Goal: Task Accomplishment & Management: Complete application form

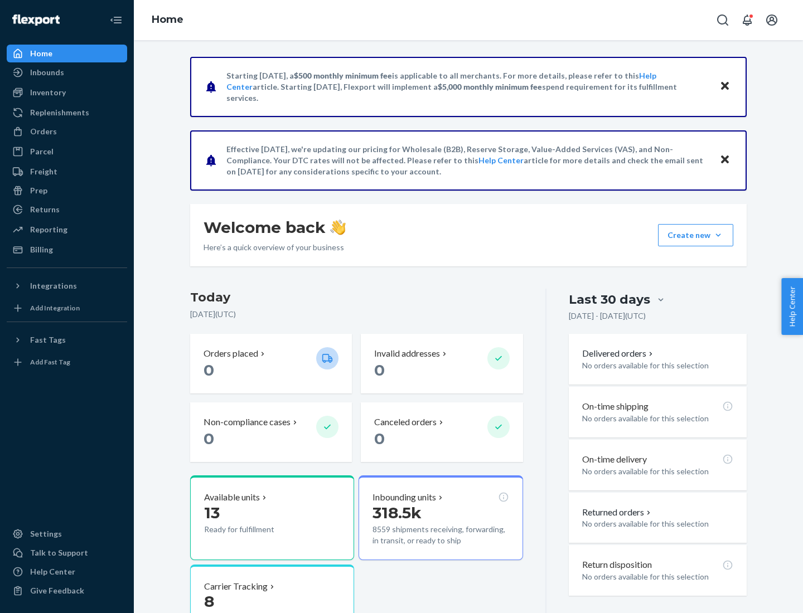
click at [718, 235] on button "Create new Create new inbound Create new order Create new product" at bounding box center [695, 235] width 75 height 22
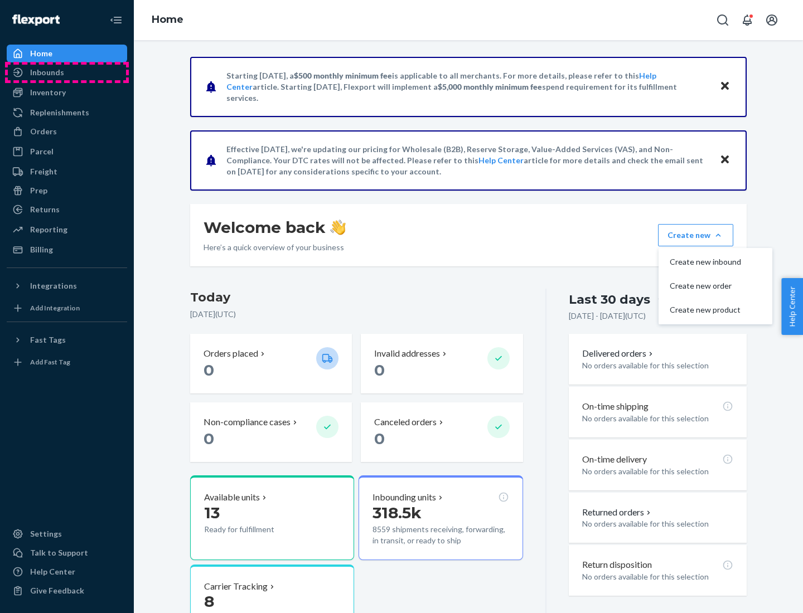
click at [67, 72] on div "Inbounds" at bounding box center [67, 73] width 118 height 16
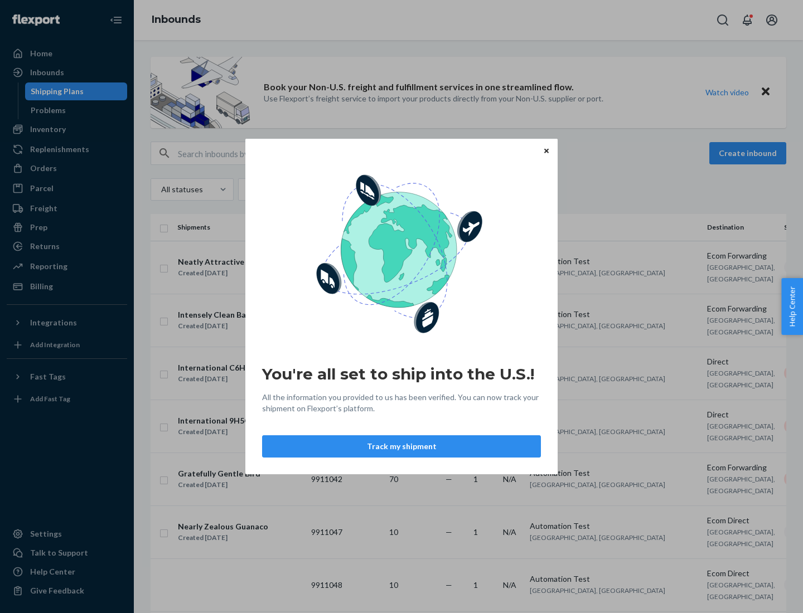
click at [401, 447] on button "Track my shipment" at bounding box center [401, 446] width 279 height 22
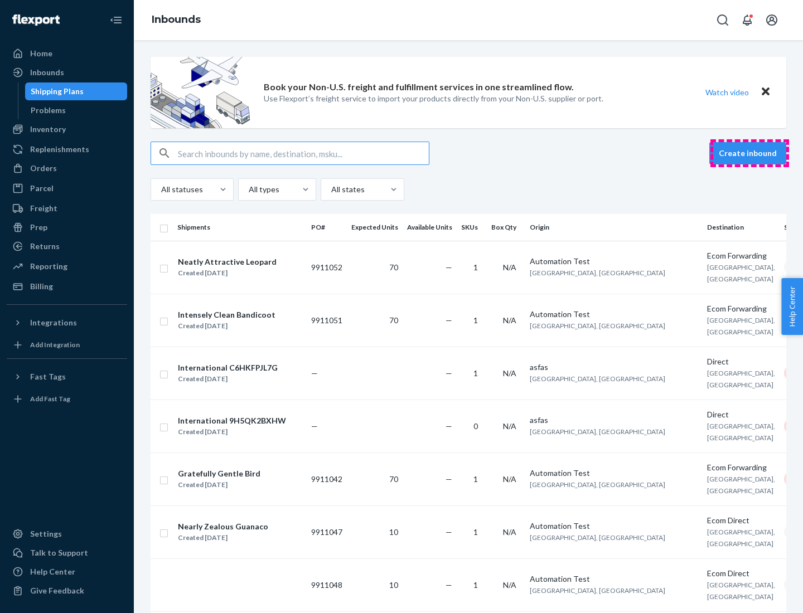
click at [749, 153] on button "Create inbound" at bounding box center [747, 153] width 77 height 22
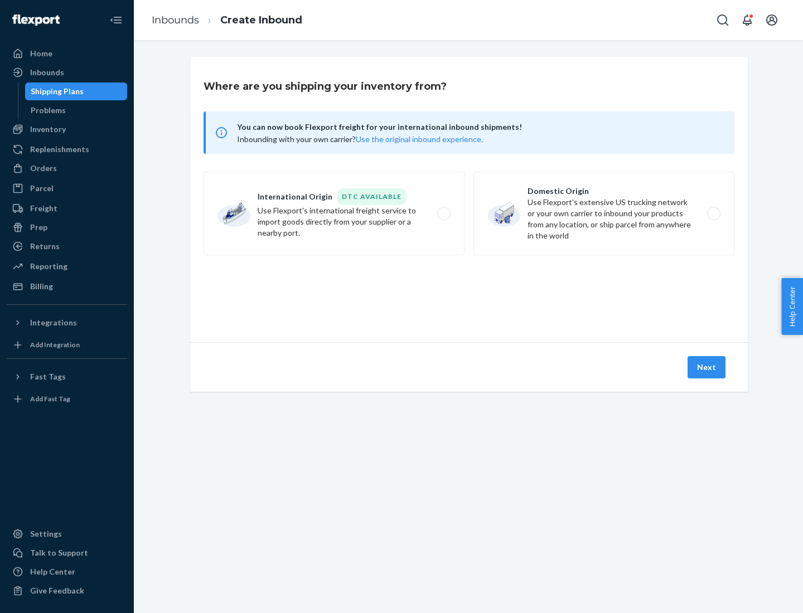
click at [334, 214] on label "International Origin DTC Available Use Flexport's international freight service…" at bounding box center [334, 214] width 261 height 84
click at [443, 214] on input "International Origin DTC Available Use Flexport's international freight service…" at bounding box center [446, 213] width 7 height 7
radio input "true"
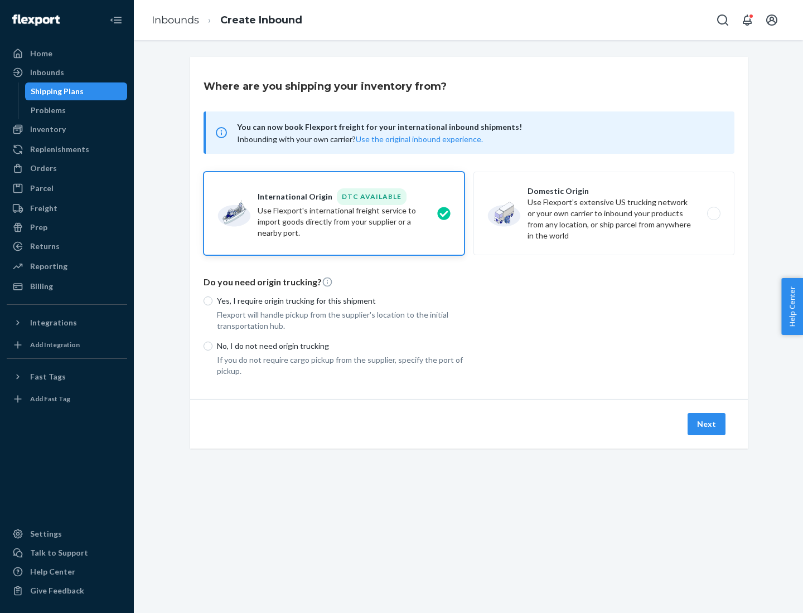
click at [341, 346] on p "No, I do not need origin trucking" at bounding box center [341, 346] width 248 height 11
click at [212, 346] on input "No, I do not need origin trucking" at bounding box center [208, 346] width 9 height 9
radio input "true"
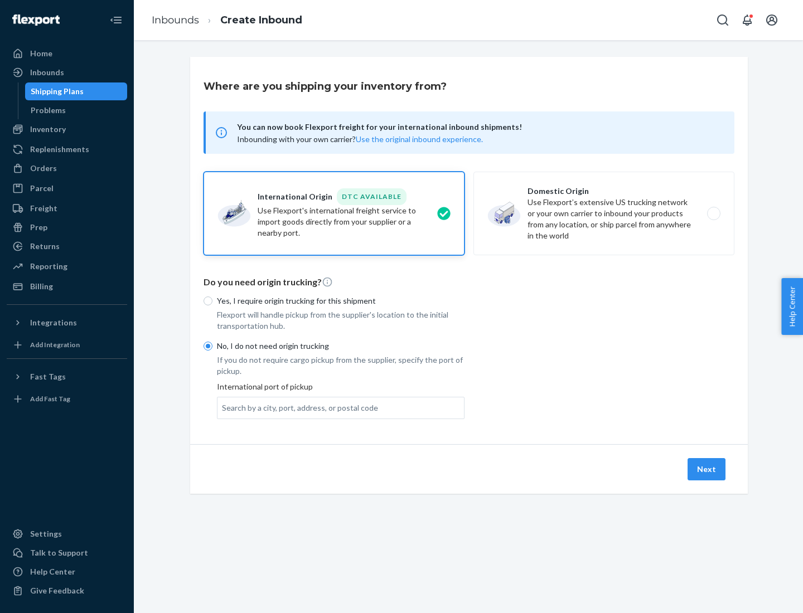
click at [297, 408] on div "Search by a city, port, address, or postal code" at bounding box center [300, 408] width 156 height 11
click at [223, 408] on input "Search by a city, port, address, or postal code" at bounding box center [222, 408] width 1 height 11
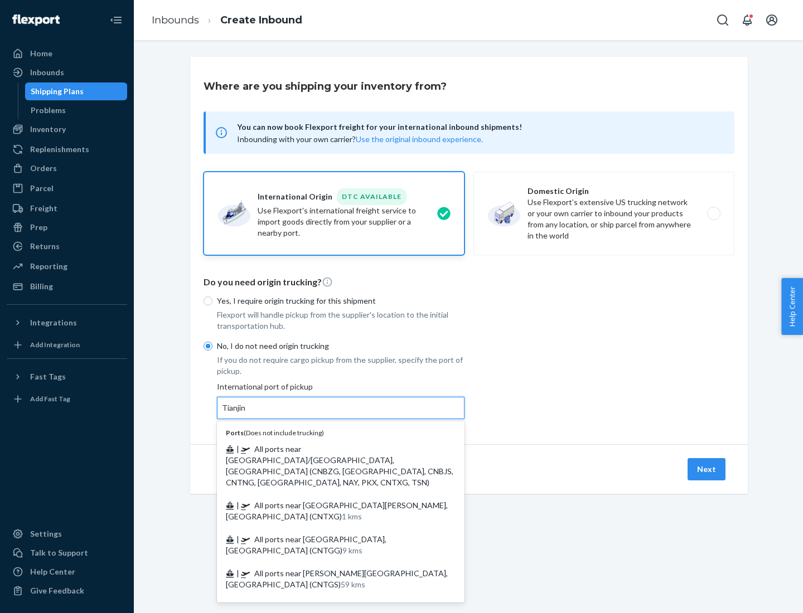
click at [330, 449] on span "| All ports near [GEOGRAPHIC_DATA]/[GEOGRAPHIC_DATA], [GEOGRAPHIC_DATA] (CNBZG,…" at bounding box center [339, 465] width 227 height 43
click at [246, 414] on input "Tianjin" at bounding box center [234, 408] width 25 height 11
type input "All ports near [GEOGRAPHIC_DATA]/[GEOGRAPHIC_DATA], [GEOGRAPHIC_DATA] (CNBZG, […"
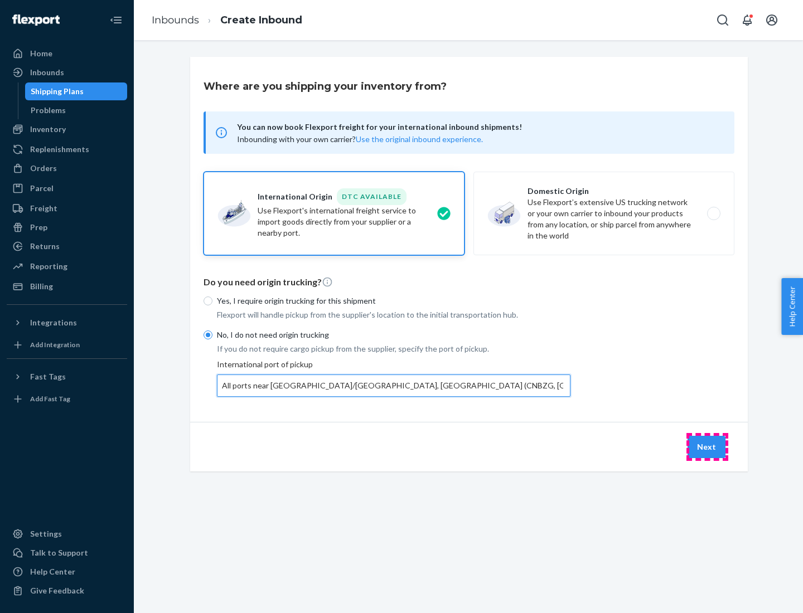
click at [707, 447] on button "Next" at bounding box center [706, 447] width 38 height 22
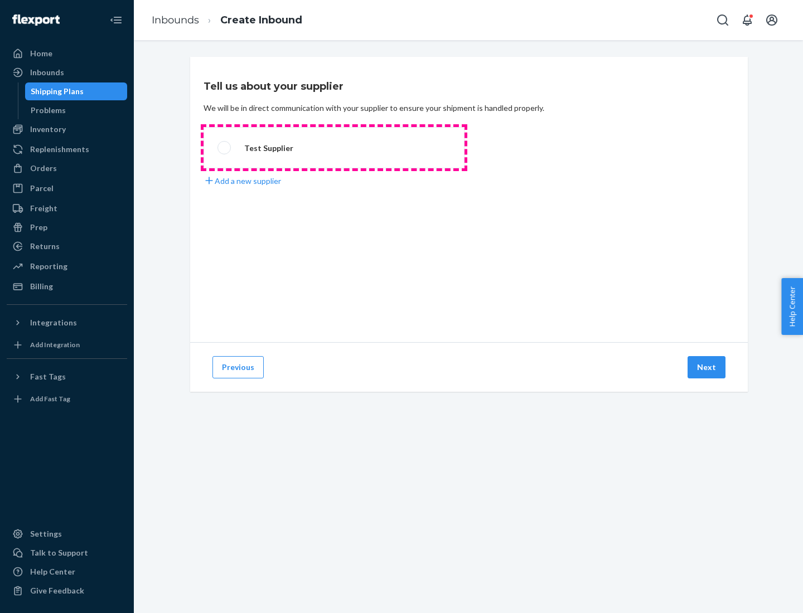
click at [334, 148] on label "Test Supplier" at bounding box center [334, 147] width 261 height 41
click at [225, 148] on input "Test Supplier" at bounding box center [220, 147] width 7 height 7
radio input "true"
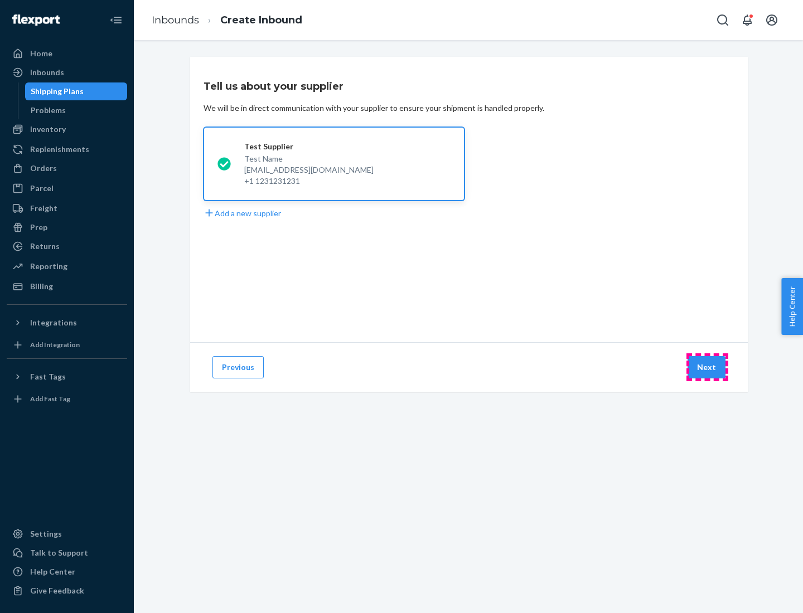
click at [707, 367] on button "Next" at bounding box center [706, 367] width 38 height 22
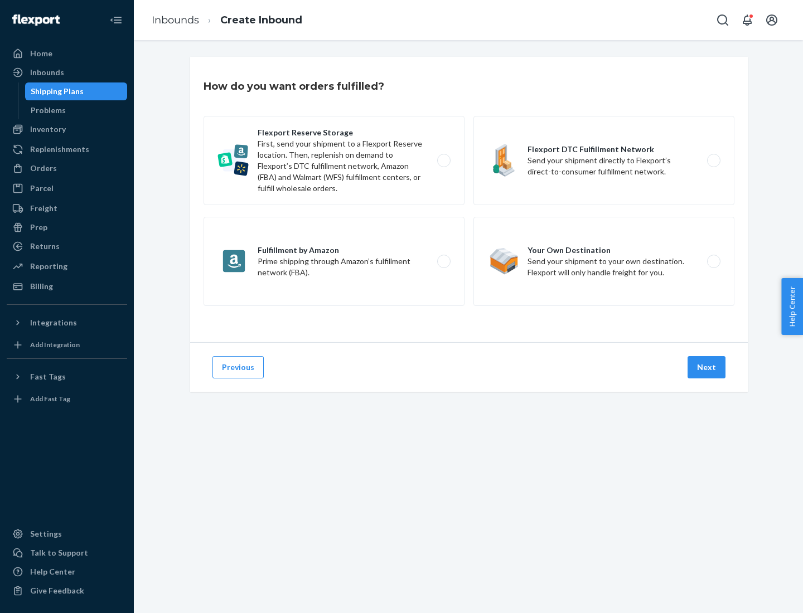
click at [334, 161] on label "Flexport Reserve Storage First, send your shipment to a Flexport Reserve locati…" at bounding box center [334, 160] width 261 height 89
click at [443, 161] on input "Flexport Reserve Storage First, send your shipment to a Flexport Reserve locati…" at bounding box center [446, 160] width 7 height 7
radio input "true"
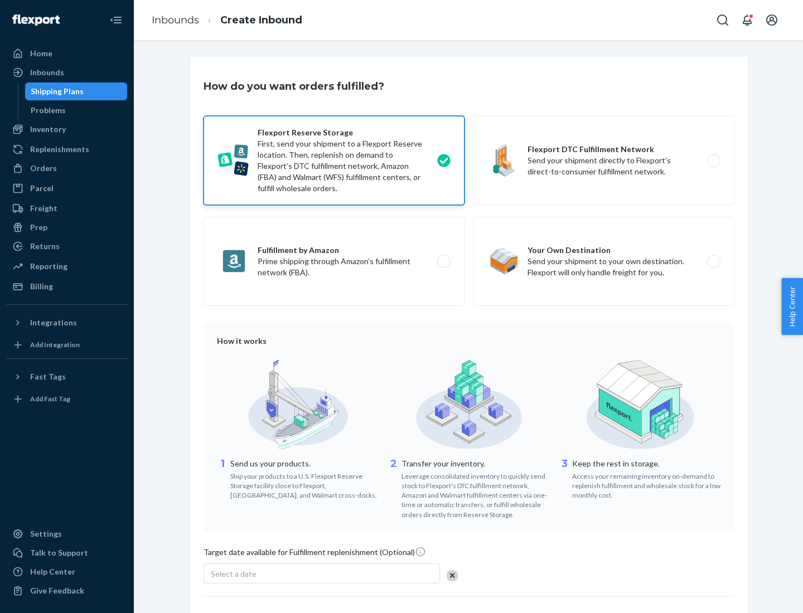
scroll to position [91, 0]
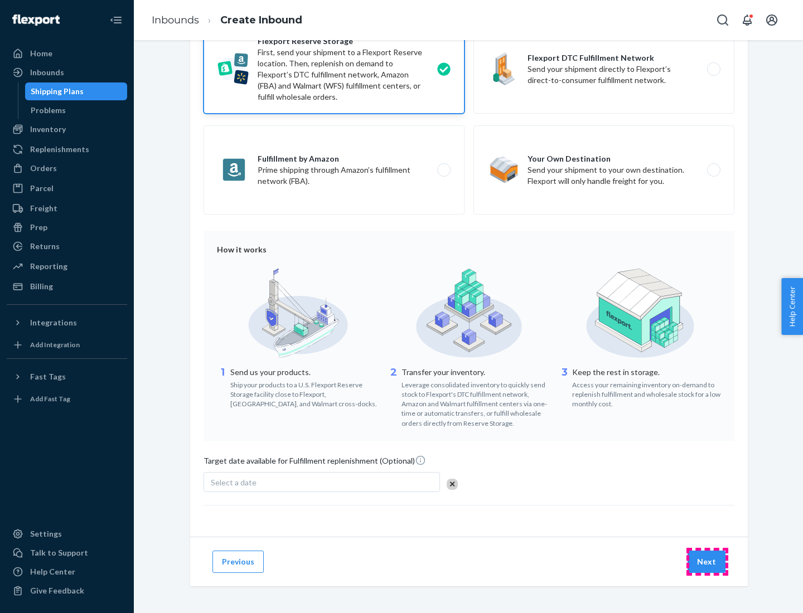
click at [707, 561] on button "Next" at bounding box center [706, 562] width 38 height 22
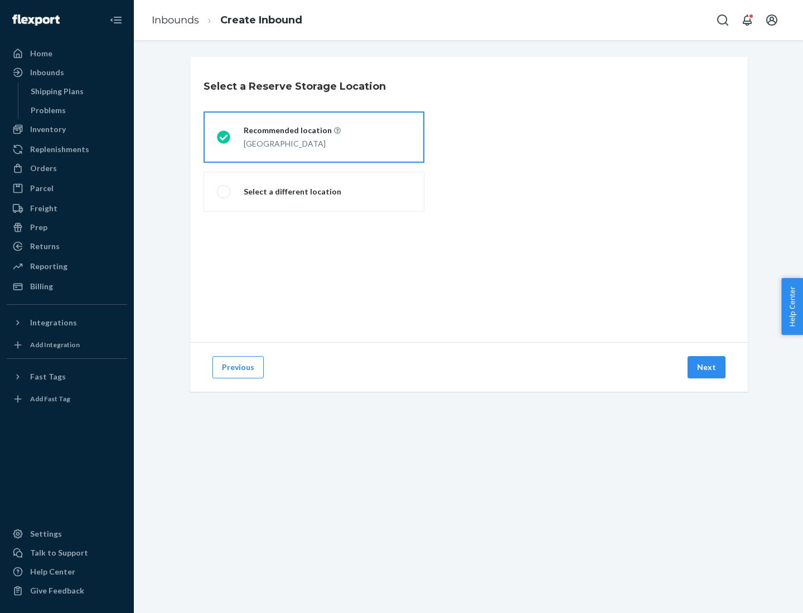
click at [314, 137] on div "[GEOGRAPHIC_DATA]" at bounding box center [292, 142] width 97 height 13
click at [224, 137] on input "Recommended location [GEOGRAPHIC_DATA]" at bounding box center [220, 137] width 7 height 7
click at [707, 367] on button "Next" at bounding box center [706, 367] width 38 height 22
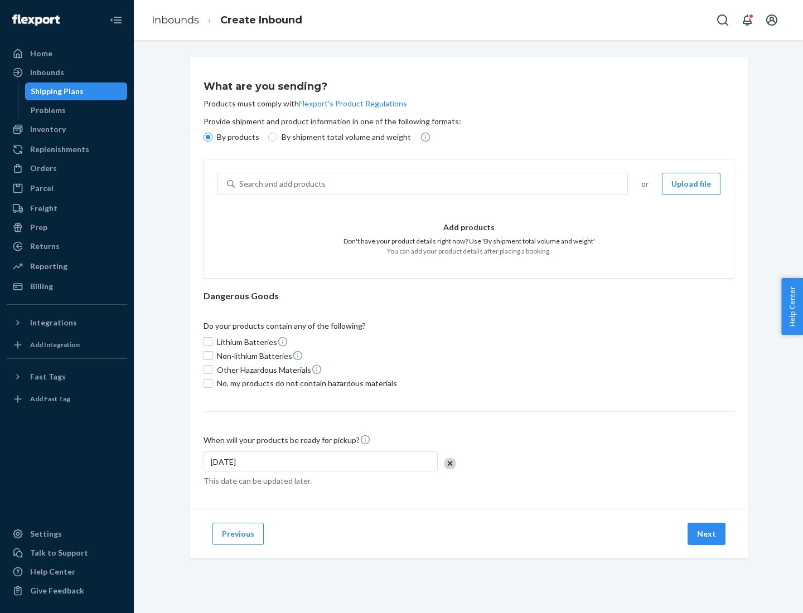
click at [432, 184] on div "Search and add products" at bounding box center [431, 184] width 393 height 20
click at [240, 184] on input "Search and add products" at bounding box center [239, 183] width 1 height 11
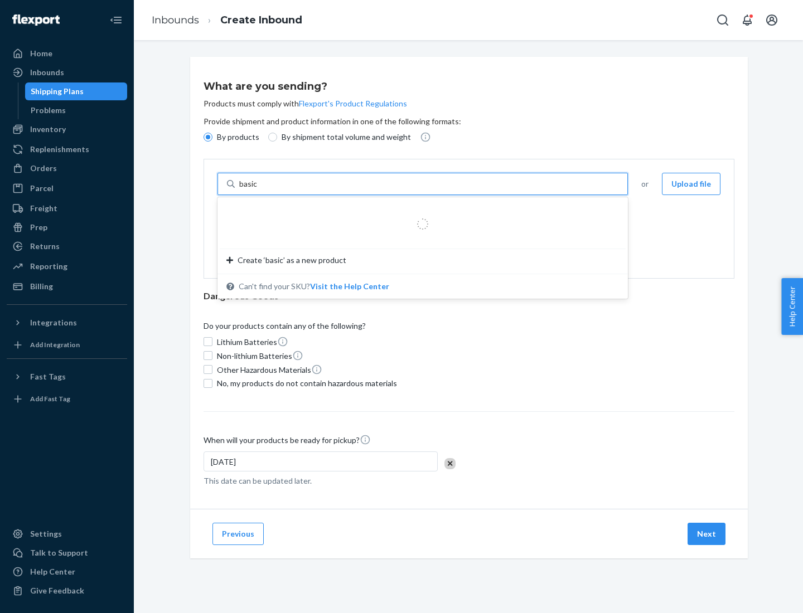
type input "basic"
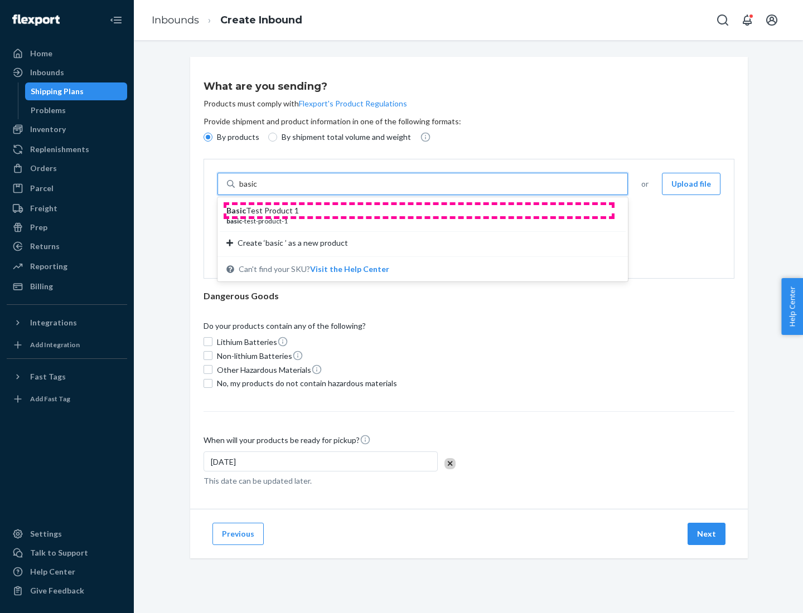
click at [419, 211] on div "Basic Test Product 1" at bounding box center [418, 210] width 384 height 11
click at [259, 190] on input "basic" at bounding box center [249, 183] width 20 height 11
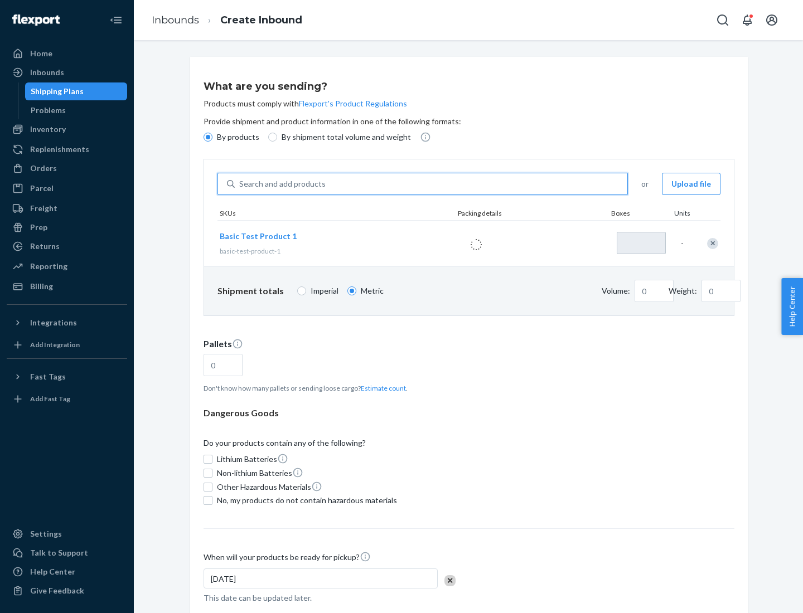
type input "1"
type input "1.09"
type input "3.27"
type input "3"
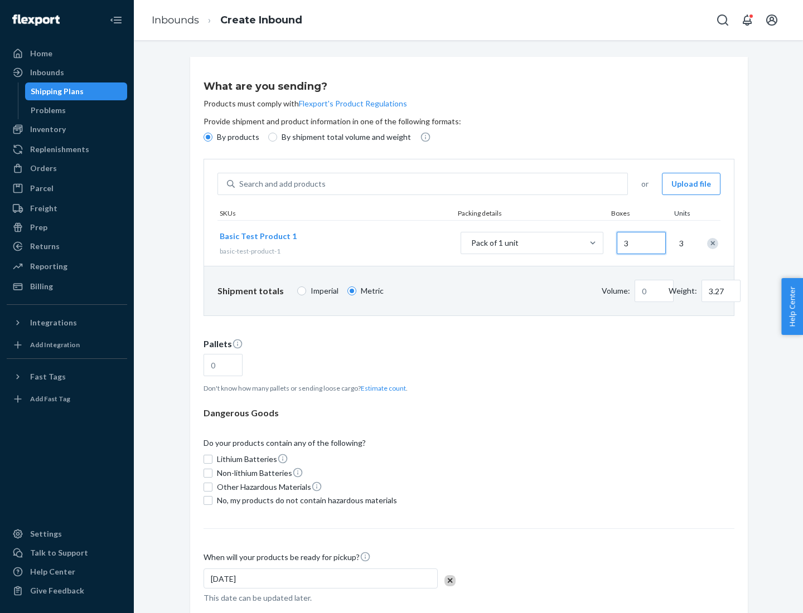
type input "0.01"
type input "32.66"
type input "30"
type input "0.07"
type input "326.59"
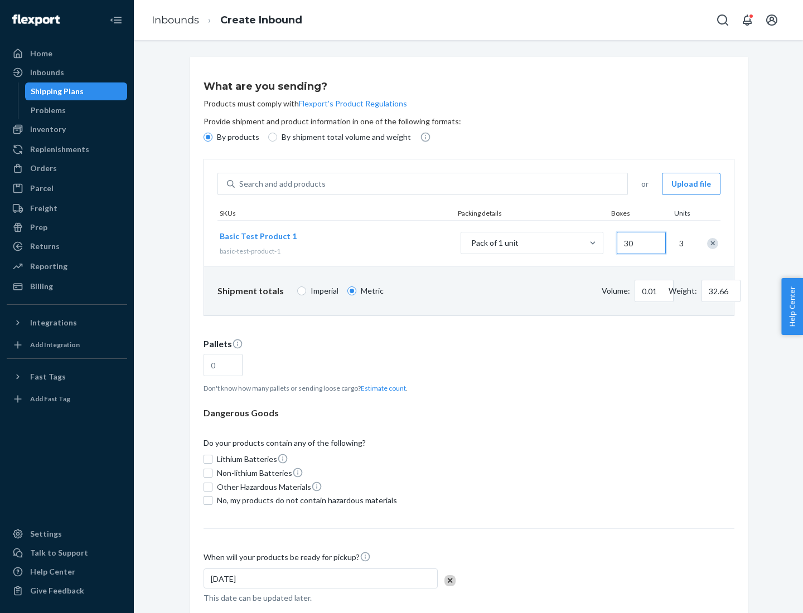
type input "300"
type input "0.68"
type input "3265.86"
type input "3000"
type input "1.09"
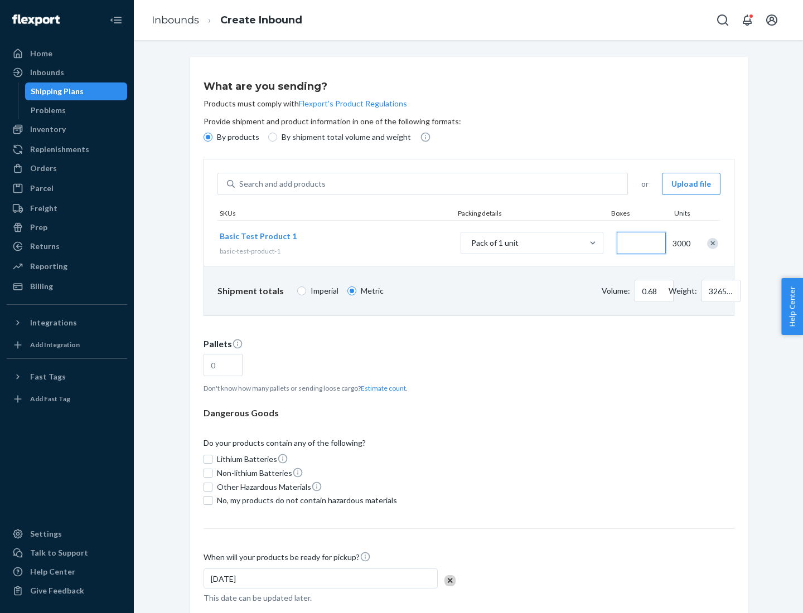
type input "1"
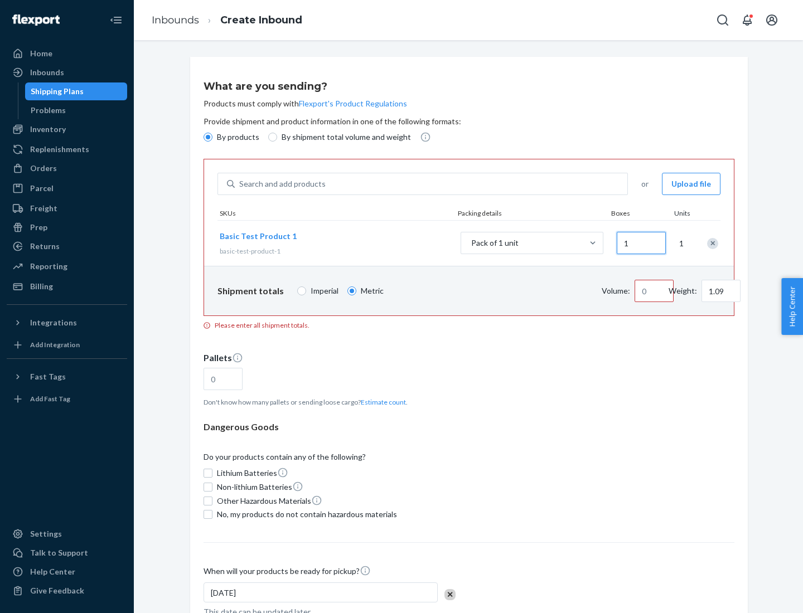
type input "10.89"
type input "10"
type input "0.02"
type input "108.86"
type input "100"
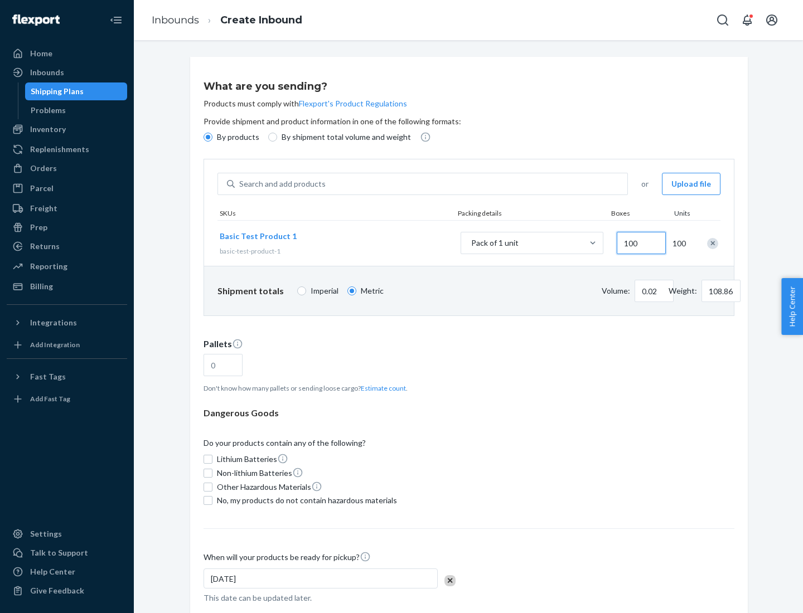
type input "0.23"
type input "1088.62"
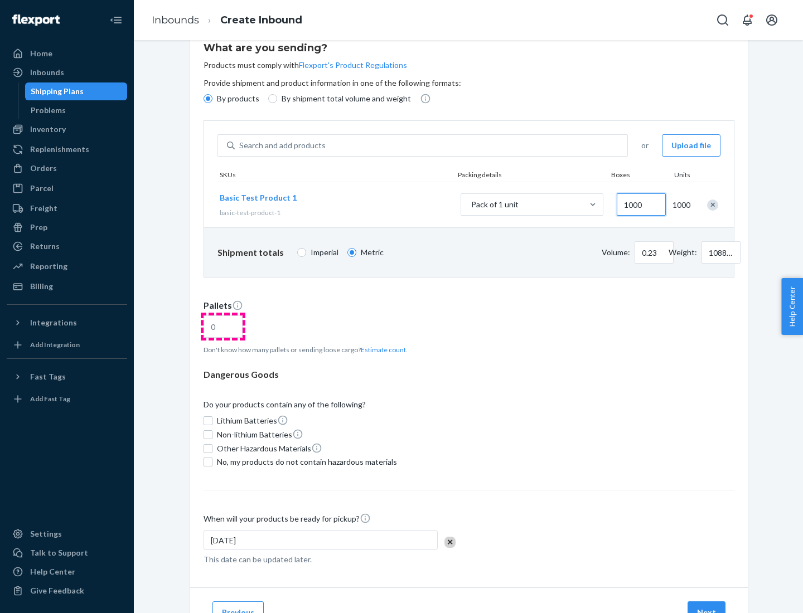
type input "1000"
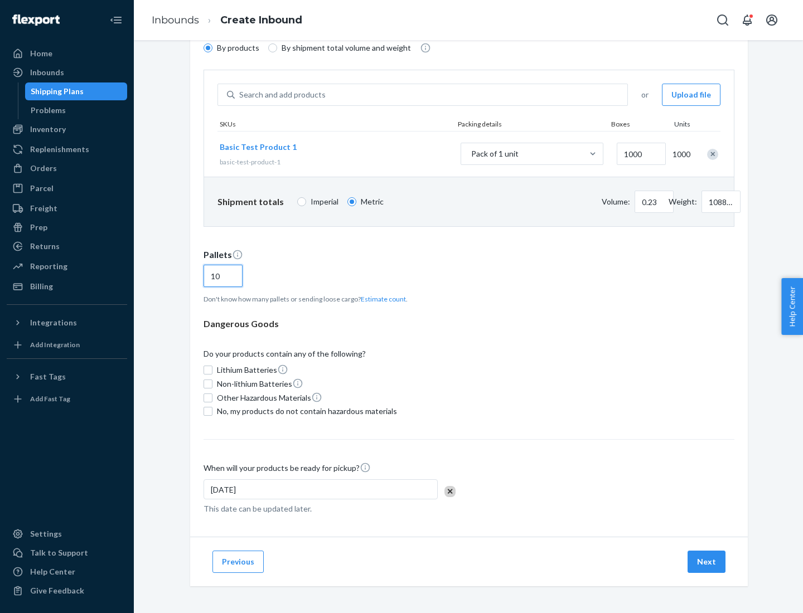
type input "10"
click at [305, 411] on span "No, my products do not contain hazardous materials" at bounding box center [307, 411] width 180 height 11
click at [212, 411] on input "No, my products do not contain hazardous materials" at bounding box center [208, 411] width 9 height 9
checkbox input "true"
click at [707, 562] on button "Next" at bounding box center [706, 562] width 38 height 22
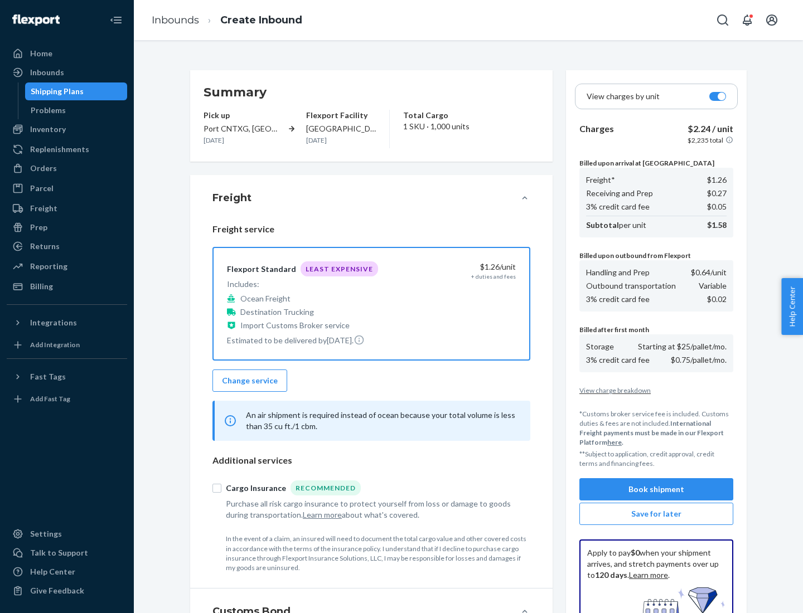
scroll to position [163, 0]
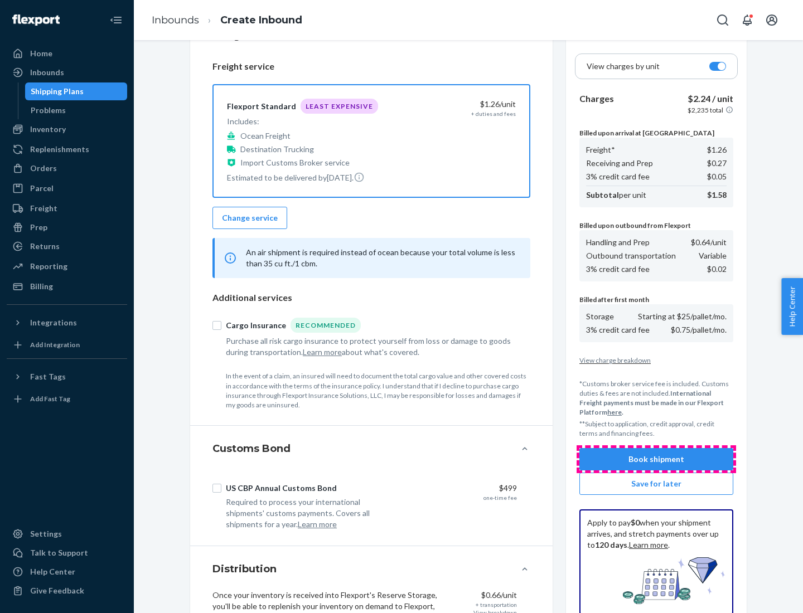
click at [656, 459] on button "Book shipment" at bounding box center [656, 459] width 154 height 22
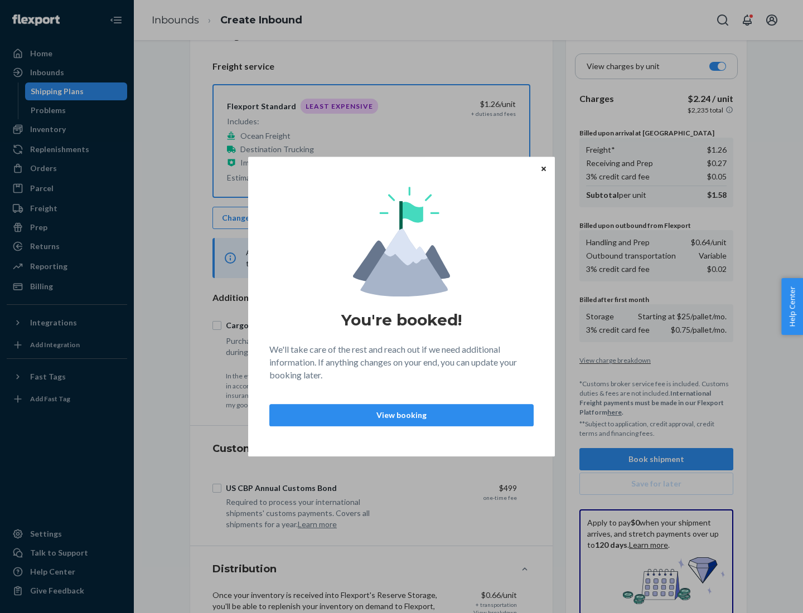
click at [401, 415] on p "View booking" at bounding box center [401, 415] width 245 height 11
